Goal: Task Accomplishment & Management: Manage account settings

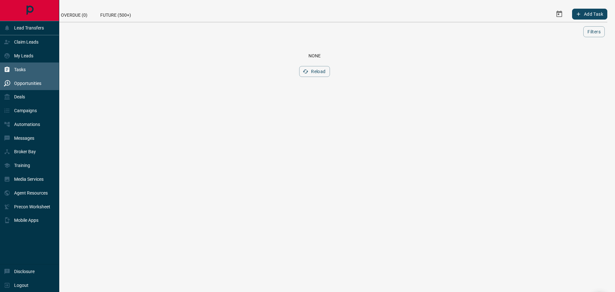
click at [20, 84] on p "Opportunities" at bounding box center [27, 83] width 27 height 5
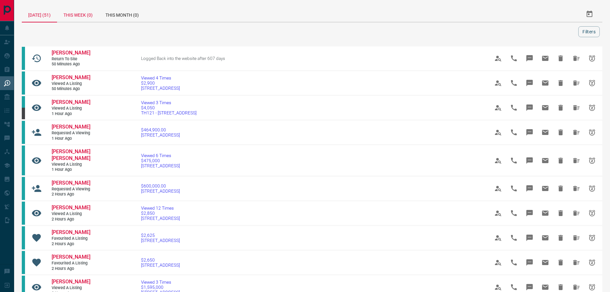
click at [77, 12] on div "This Week (0)" at bounding box center [78, 13] width 42 height 15
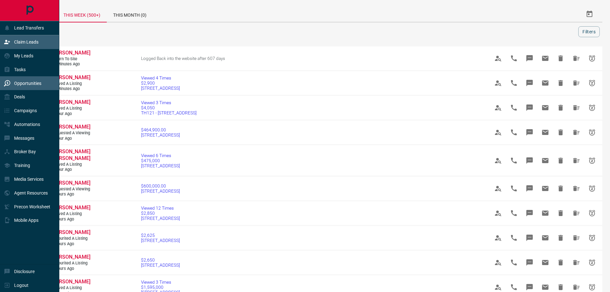
click at [25, 42] on p "Claim Leads" at bounding box center [26, 41] width 24 height 5
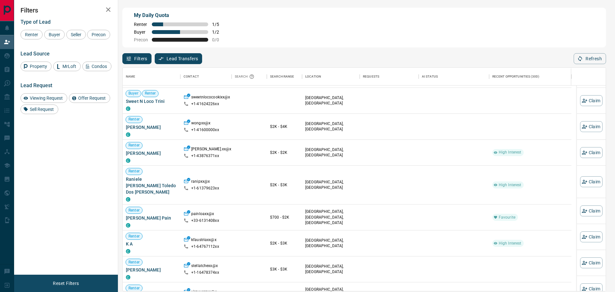
scroll to position [64, 0]
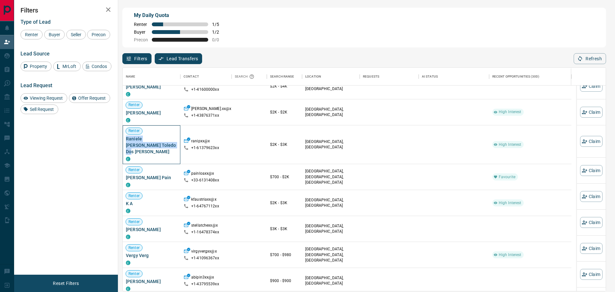
drag, startPoint x: 150, startPoint y: 147, endPoint x: 126, endPoint y: 139, distance: 25.4
click at [126, 139] on div "Renter Raniele [PERSON_NAME] Toledo Dos [PERSON_NAME] C" at bounding box center [152, 144] width 58 height 39
copy span "Raniele [PERSON_NAME] Toledo Dos [PERSON_NAME]"
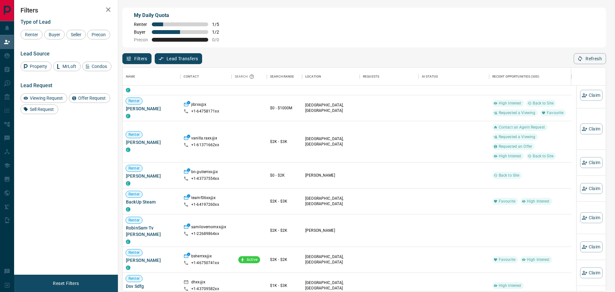
scroll to position [359, 0]
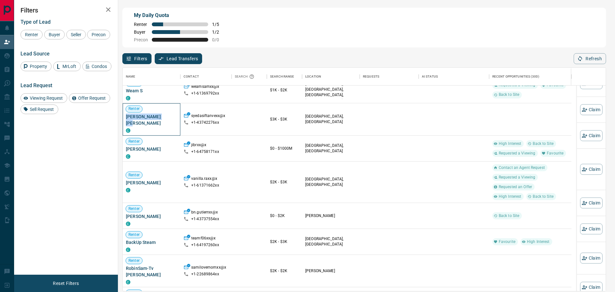
drag, startPoint x: 167, startPoint y: 110, endPoint x: 126, endPoint y: 109, distance: 40.7
click at [126, 113] on span "[PERSON_NAME] [PERSON_NAME]" at bounding box center [151, 119] width 51 height 13
copy span "[PERSON_NAME] [PERSON_NAME]"
click at [584, 110] on button "Claim" at bounding box center [591, 109] width 22 height 11
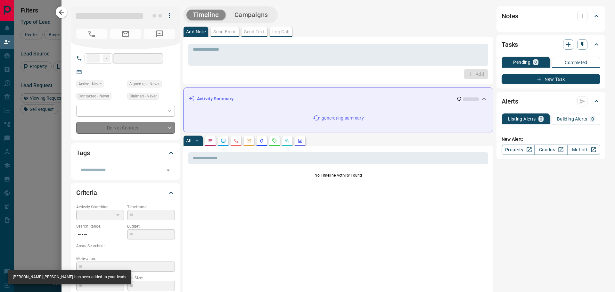
type input "**"
type input "**********"
type input "**"
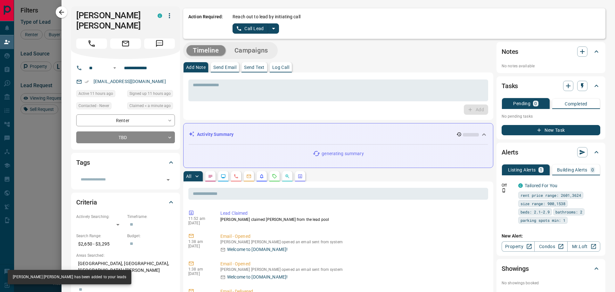
click at [275, 29] on icon "split button" at bounding box center [274, 29] width 8 height 8
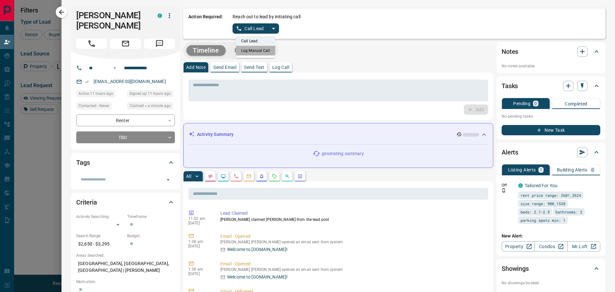
click at [252, 50] on li "Log Manual Call" at bounding box center [255, 51] width 39 height 10
click at [244, 31] on button "Log Manual Call" at bounding box center [254, 28] width 42 height 10
click at [239, 29] on button "Yes" at bounding box center [239, 28] width 13 height 10
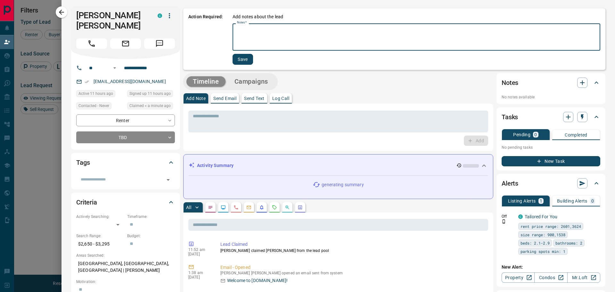
click at [248, 36] on textarea "Notes   *" at bounding box center [416, 37] width 359 height 22
type textarea "****"
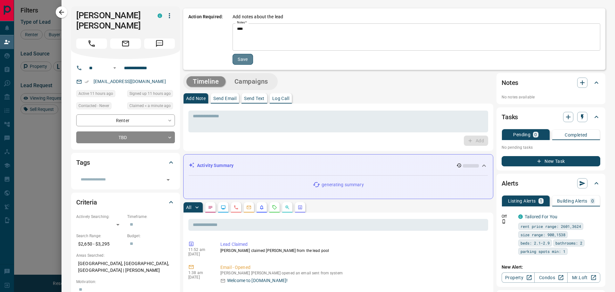
click at [240, 60] on button "Save" at bounding box center [243, 59] width 21 height 11
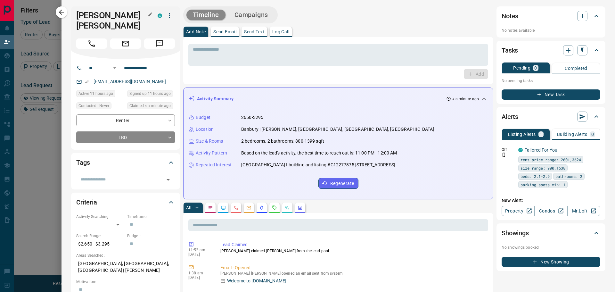
scroll to position [218, 478]
drag, startPoint x: 146, startPoint y: 13, endPoint x: 75, endPoint y: 12, distance: 70.8
click at [75, 12] on div "[PERSON_NAME] [PERSON_NAME] C" at bounding box center [125, 32] width 109 height 53
copy h1 "[PERSON_NAME] [PERSON_NAME]"
click at [59, 9] on icon "button" at bounding box center [62, 12] width 8 height 8
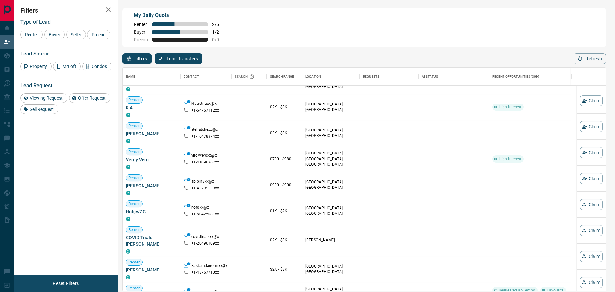
scroll to position [160, 0]
drag, startPoint x: 164, startPoint y: 128, endPoint x: 122, endPoint y: 129, distance: 42.3
click at [122, 129] on div "My Daily Quota Renter 2 / 5 Buyer 1 / 2 Precon 0 / 0 Filters Lead Transfers 0 R…" at bounding box center [364, 123] width 486 height 234
drag, startPoint x: 159, startPoint y: 134, endPoint x: 165, endPoint y: 132, distance: 6.9
click at [159, 138] on div "C" at bounding box center [151, 140] width 51 height 5
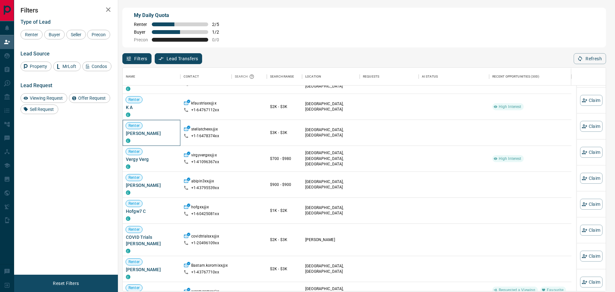
drag, startPoint x: 167, startPoint y: 126, endPoint x: 126, endPoint y: 126, distance: 40.7
click at [126, 130] on span "[PERSON_NAME]" at bounding box center [151, 133] width 51 height 6
copy span "[PERSON_NAME]"
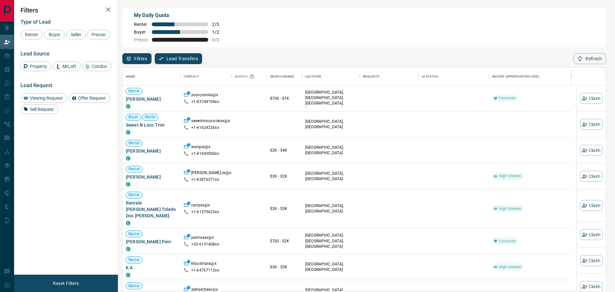
scroll to position [218, 478]
click at [61, 33] on span "Buyer" at bounding box center [54, 34] width 16 height 5
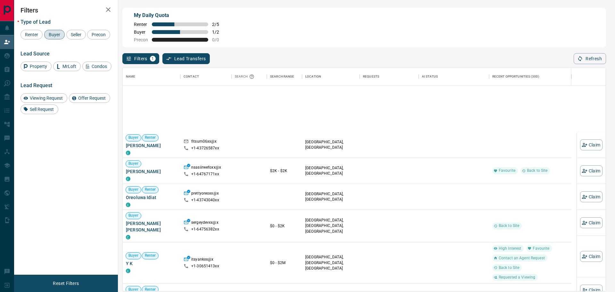
scroll to position [0, 0]
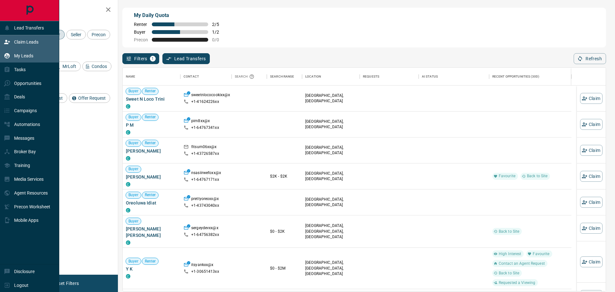
click at [20, 55] on p "My Leads" at bounding box center [23, 55] width 19 height 5
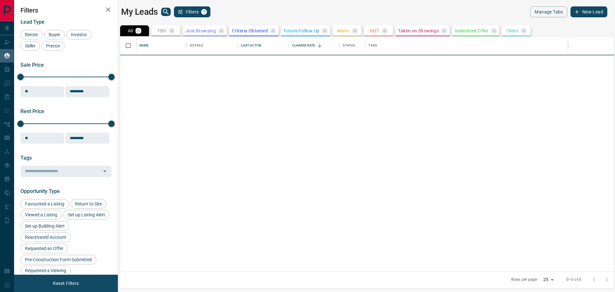
scroll to position [229, 489]
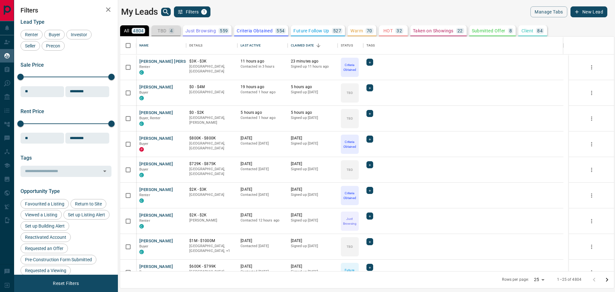
click at [167, 30] on div "TBD 4" at bounding box center [166, 31] width 17 height 6
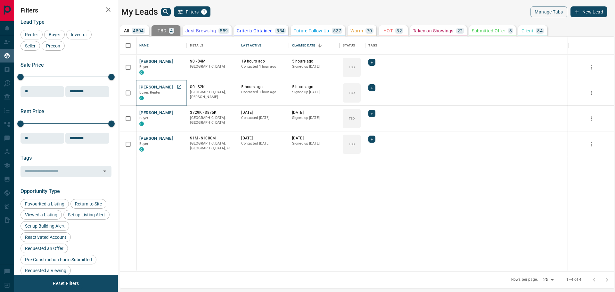
click at [157, 89] on button "[PERSON_NAME]" at bounding box center [156, 87] width 34 height 6
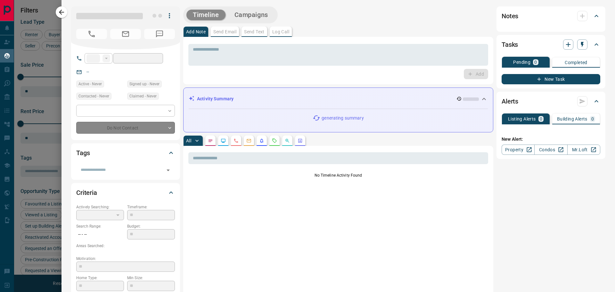
type input "**"
type input "**********"
type input "**"
type input "*******"
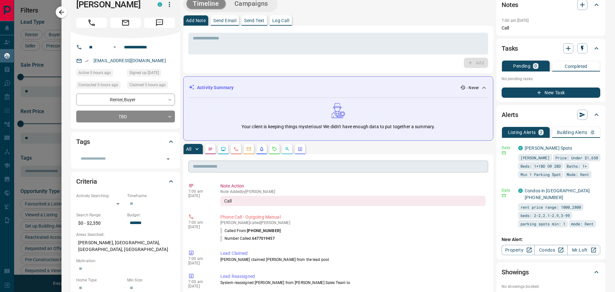
scroll to position [0, 0]
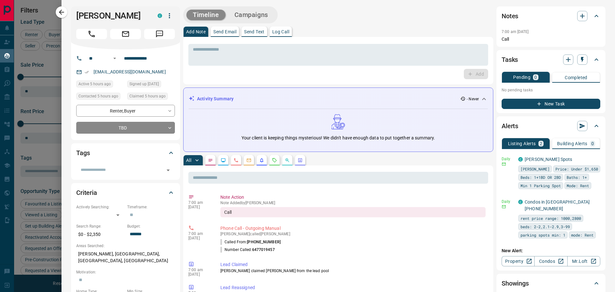
click at [157, 33] on icon "Message" at bounding box center [159, 33] width 7 height 7
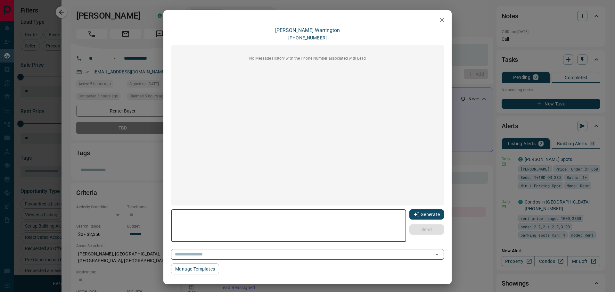
click at [418, 213] on button "Generate" at bounding box center [426, 214] width 35 height 10
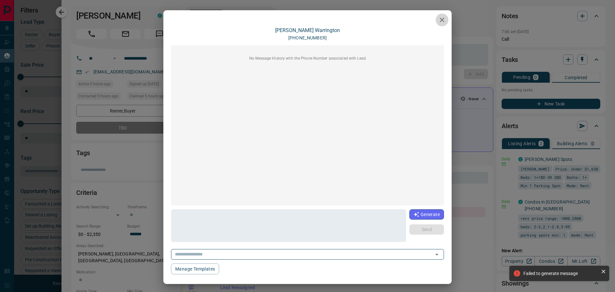
click at [439, 20] on icon "button" at bounding box center [442, 20] width 8 height 8
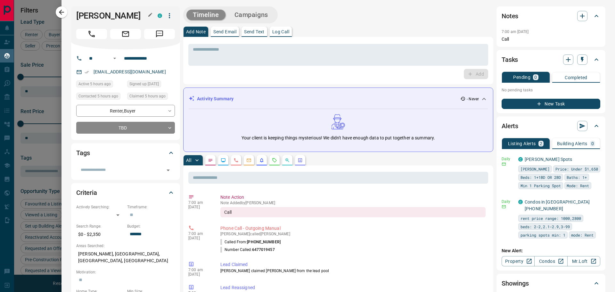
drag, startPoint x: 147, startPoint y: 16, endPoint x: 83, endPoint y: 13, distance: 63.8
click at [85, 12] on div "[PERSON_NAME]" at bounding box center [115, 16] width 78 height 10
drag, startPoint x: 75, startPoint y: 14, endPoint x: 135, endPoint y: 18, distance: 60.0
click at [148, 17] on div "[PERSON_NAME] C" at bounding box center [125, 27] width 109 height 43
copy div "[PERSON_NAME] C"
